Goal: Information Seeking & Learning: Check status

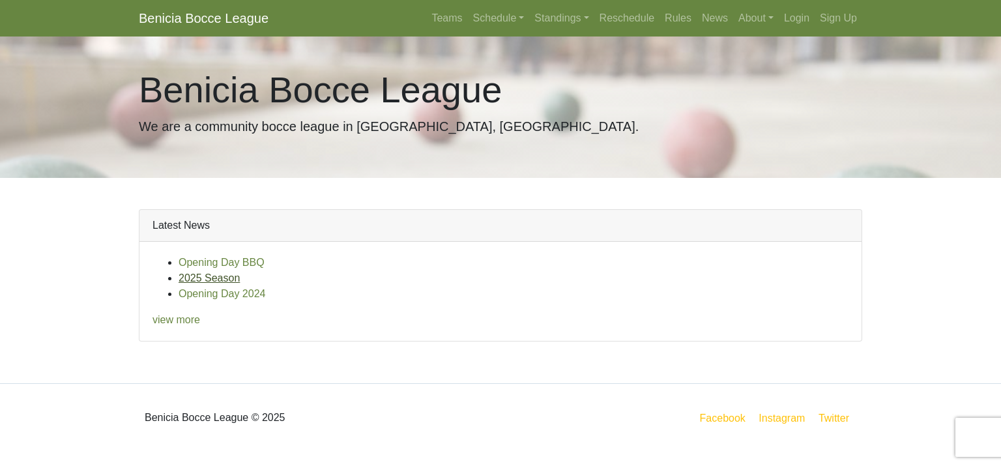
click at [203, 276] on link "2025 Season" at bounding box center [209, 277] width 61 height 11
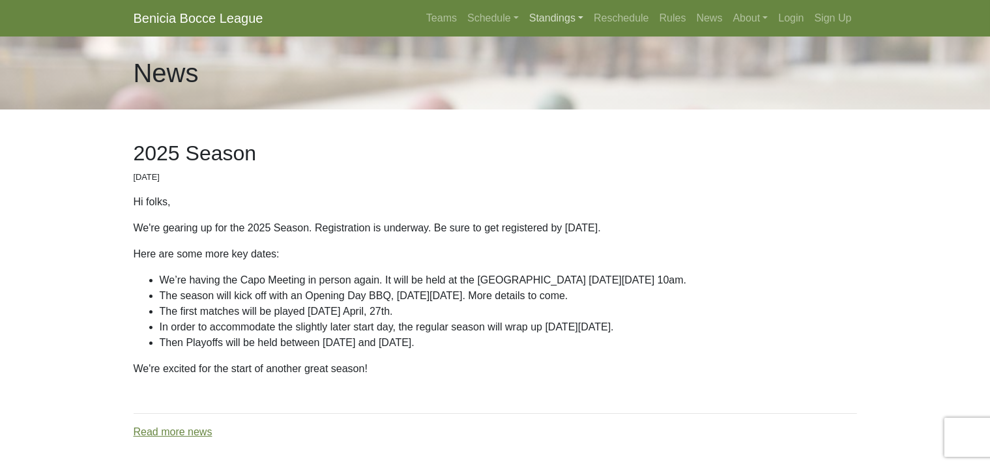
click at [547, 20] on link "Standings" at bounding box center [556, 18] width 65 height 26
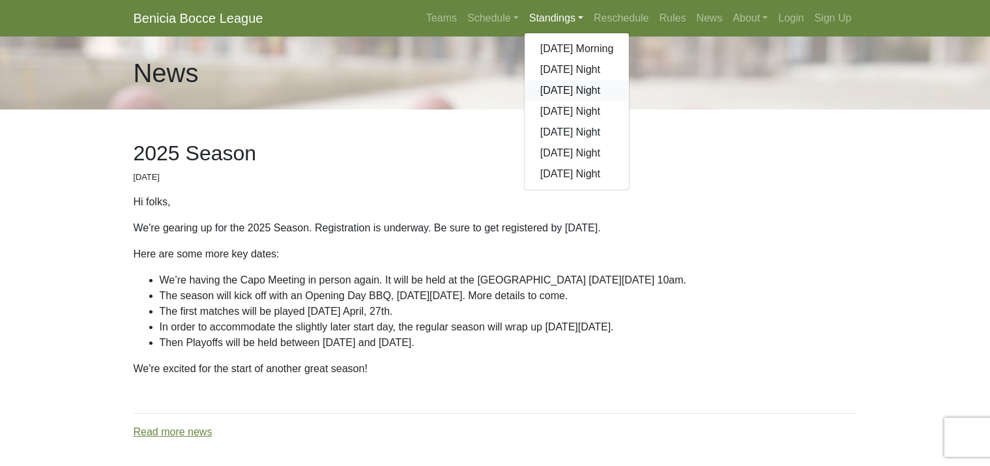
click at [558, 87] on link "[DATE] Night" at bounding box center [577, 90] width 105 height 21
